Goal: Task Accomplishment & Management: Manage account settings

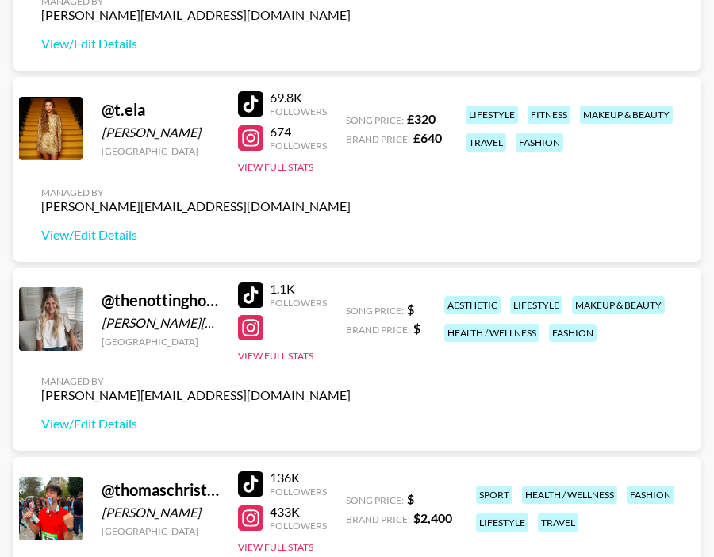
scroll to position [6680, 0]
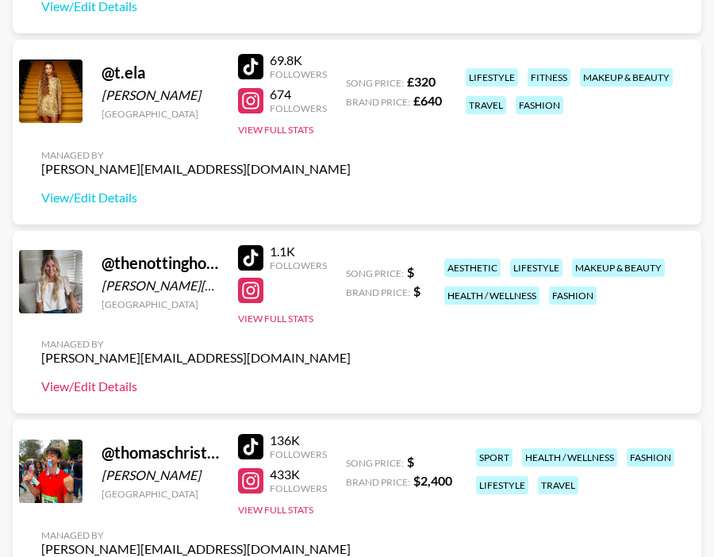
click at [105, 390] on link "View/Edit Details" at bounding box center [196, 387] width 310 height 16
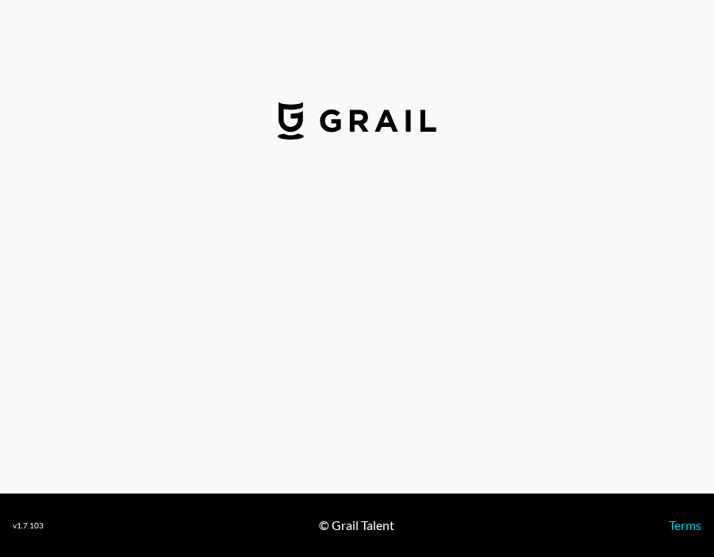
select select "USD"
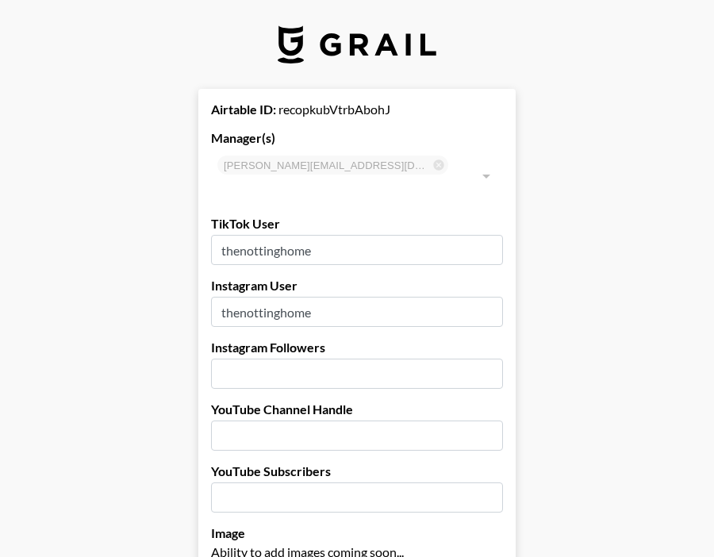
click at [287, 359] on input "number" at bounding box center [357, 374] width 292 height 30
type input "4"
type input "373000"
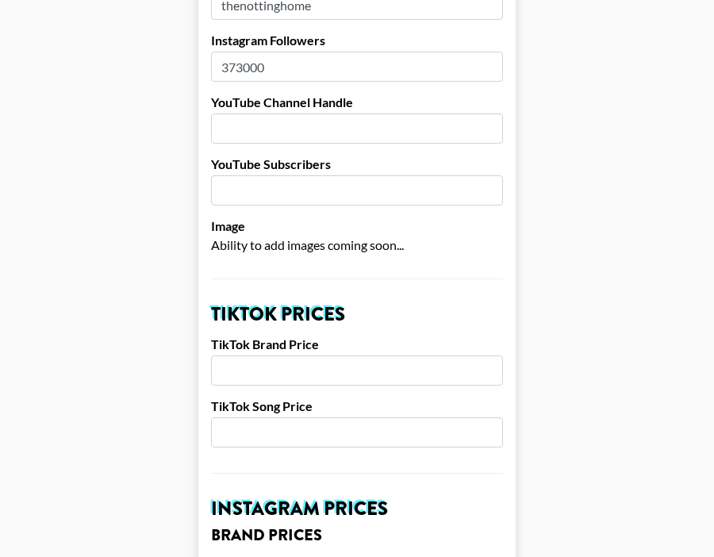
scroll to position [312, 0]
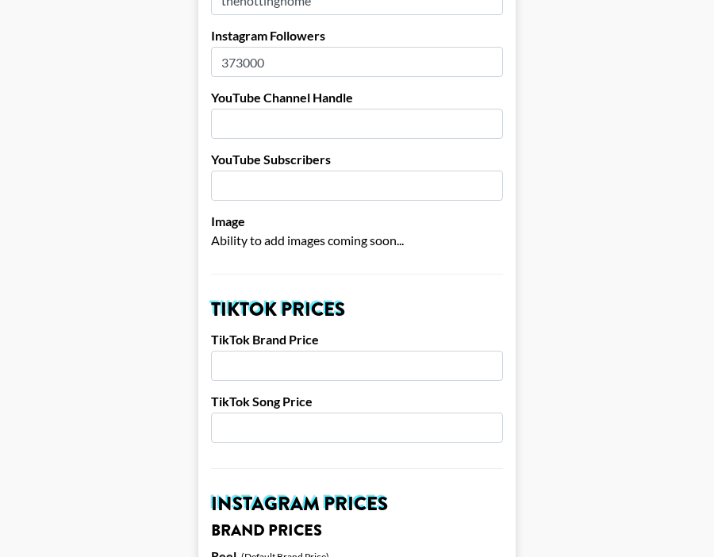
click at [279, 351] on input "number" at bounding box center [357, 366] width 292 height 30
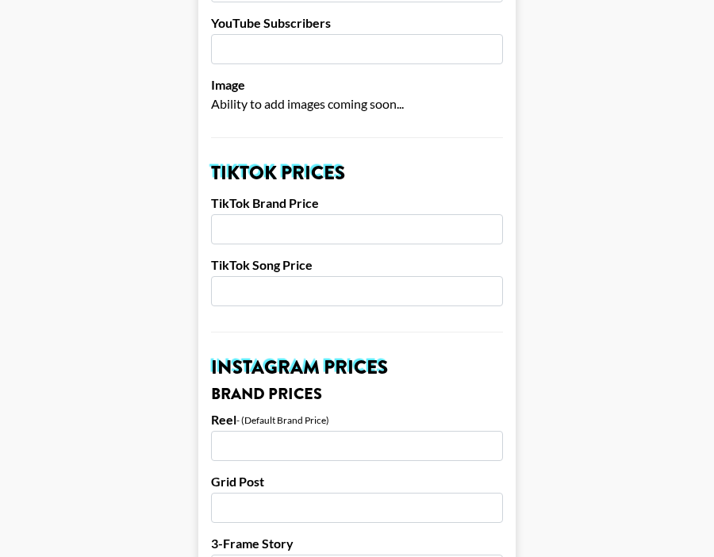
scroll to position [453, 0]
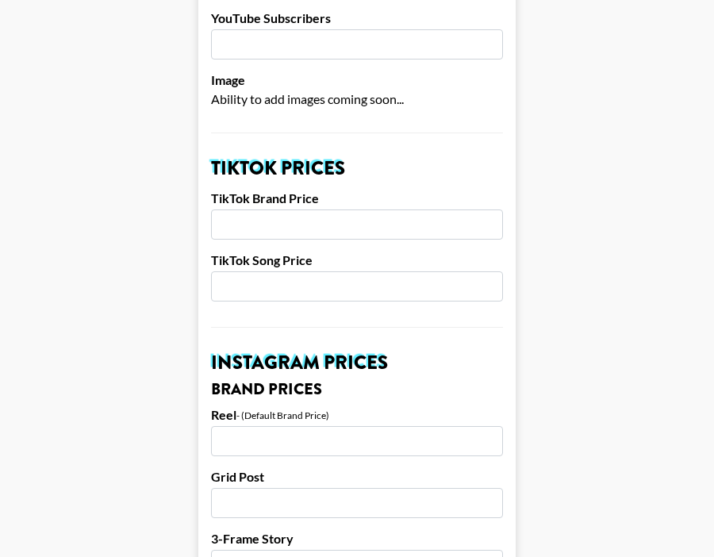
click at [265, 432] on input "number" at bounding box center [357, 441] width 292 height 30
click at [261, 210] on input "number" at bounding box center [357, 225] width 292 height 30
type input "1000"
click at [250, 271] on input "number" at bounding box center [357, 286] width 292 height 30
type input "150"
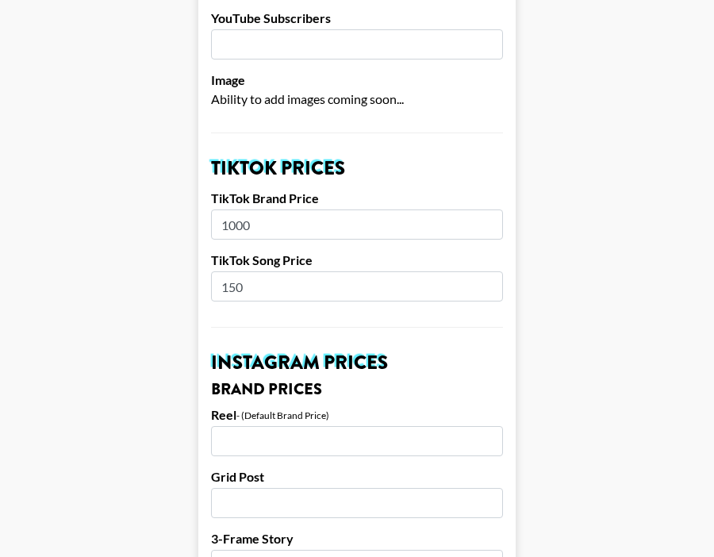
click at [250, 426] on input "number" at bounding box center [357, 441] width 292 height 30
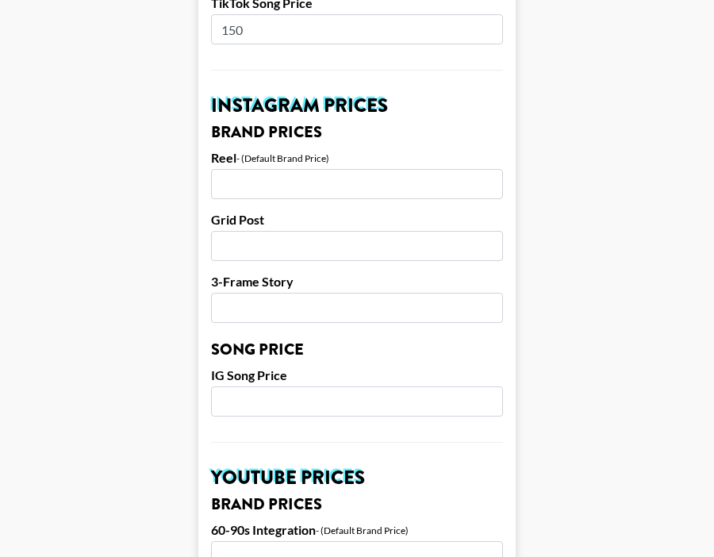
scroll to position [711, 0]
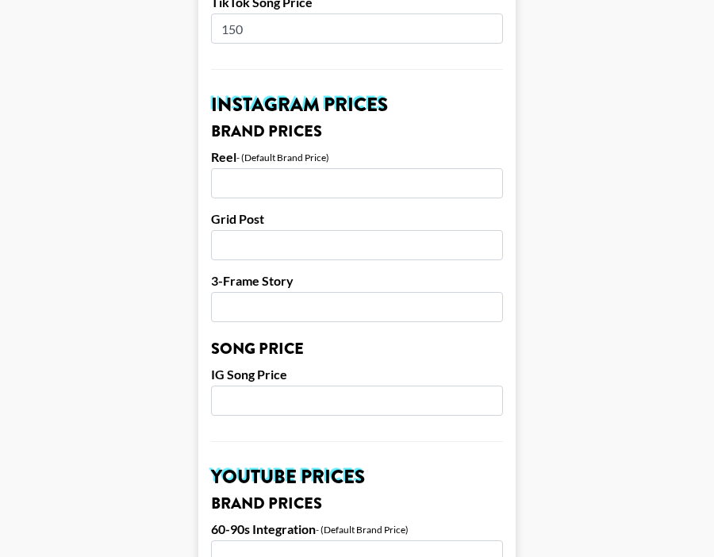
click at [341, 386] on input "number" at bounding box center [357, 401] width 292 height 30
type input "150"
click at [229, 294] on input "number" at bounding box center [357, 307] width 292 height 30
click at [269, 168] on input "number" at bounding box center [357, 183] width 292 height 30
type input "4500"
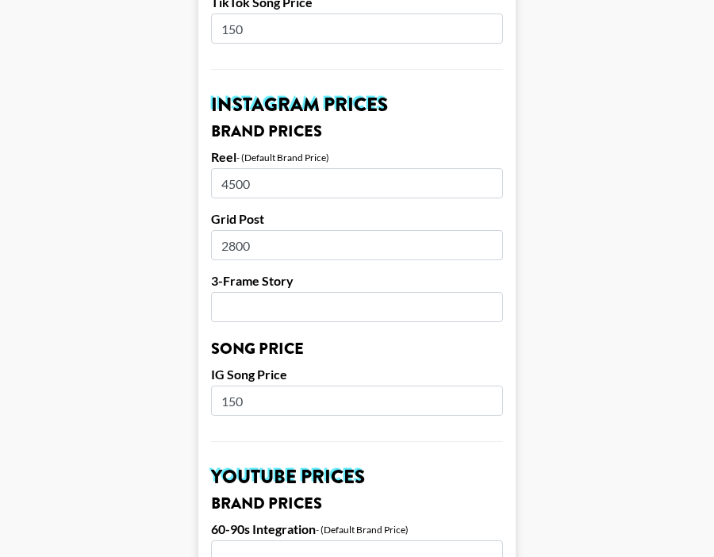
type input "2800"
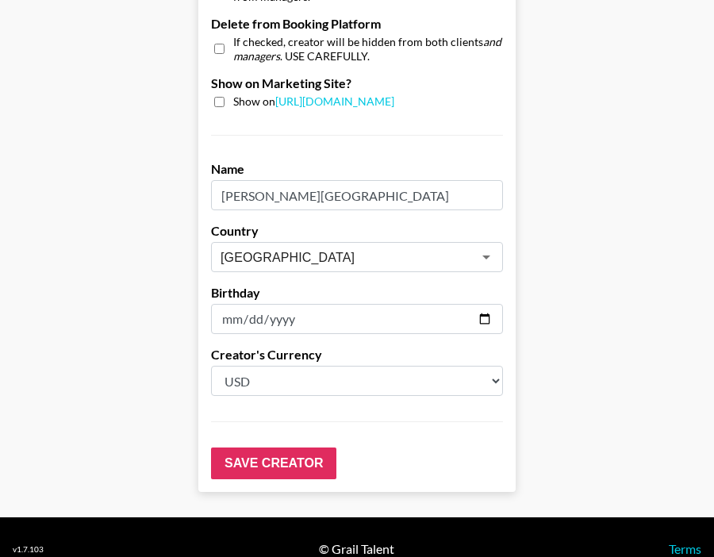
scroll to position [1596, 0]
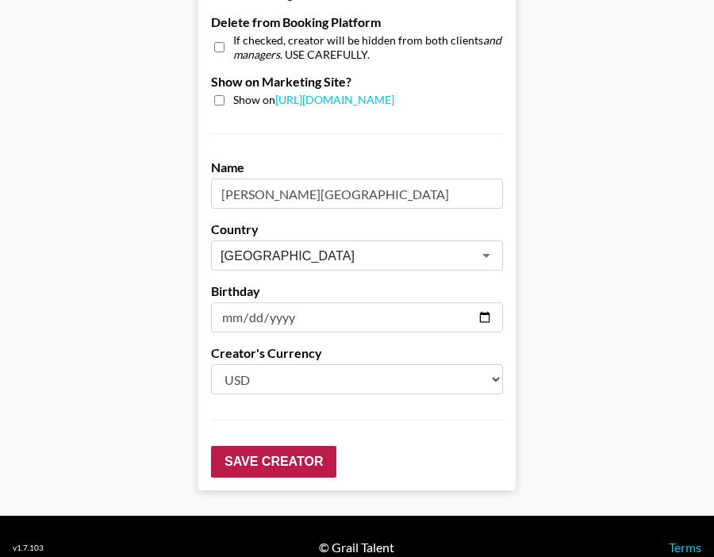
type input "1500"
click at [246, 446] on input "Save Creator" at bounding box center [273, 462] width 125 height 32
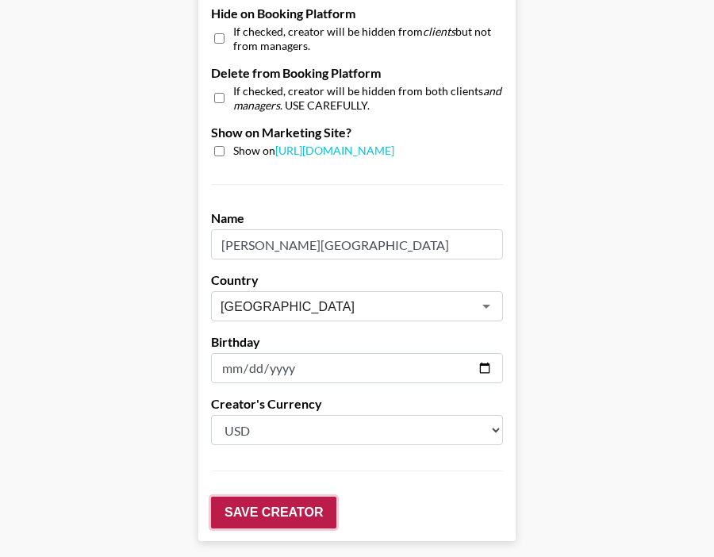
scroll to position [1647, 0]
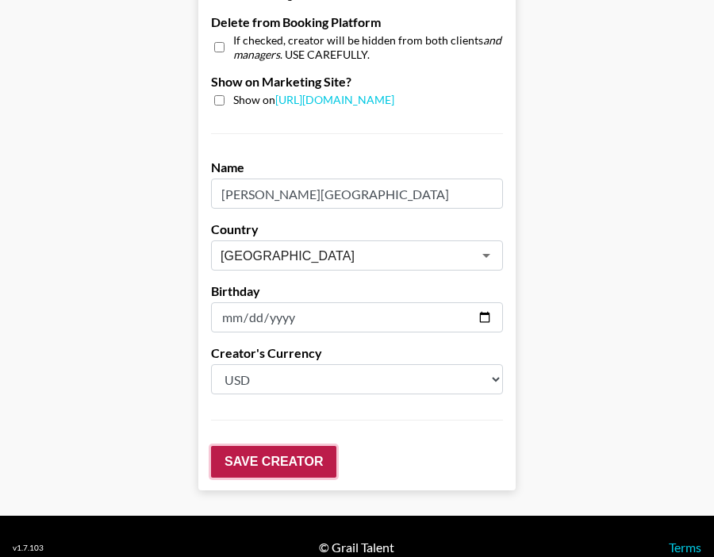
click at [247, 446] on input "Save Creator" at bounding box center [273, 462] width 125 height 32
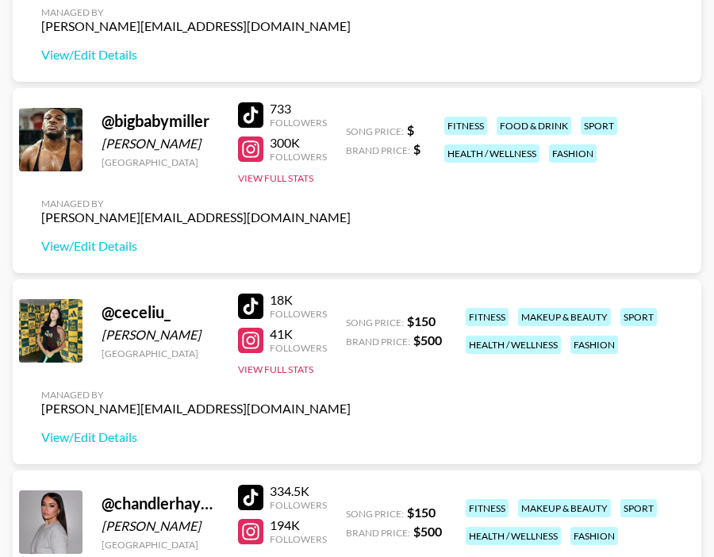
scroll to position [543, 0]
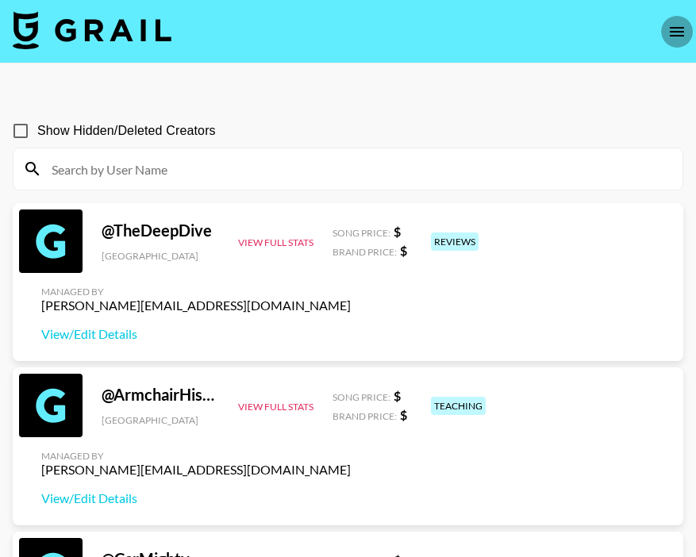
click at [675, 32] on icon "open drawer" at bounding box center [677, 31] width 19 height 19
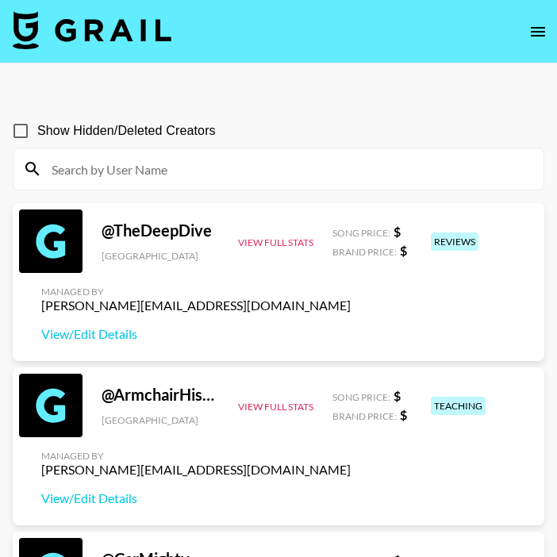
click at [291, 177] on input at bounding box center [288, 168] width 492 height 25
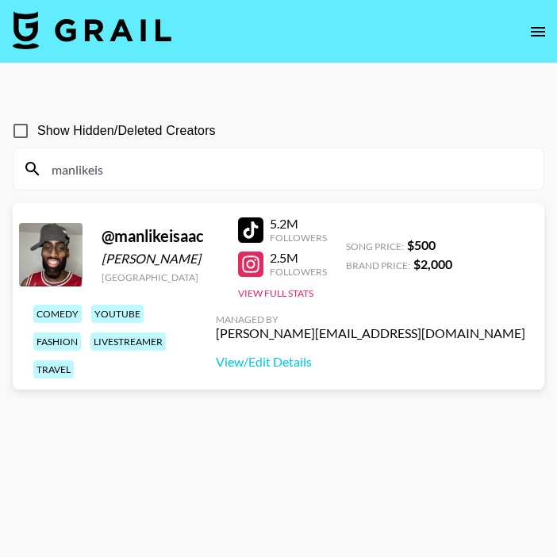
type input "manlikeis"
